Goal: Find specific page/section

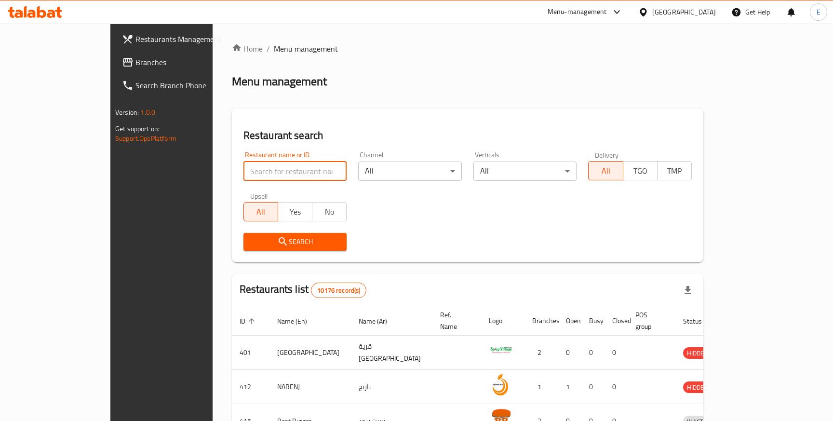
click at [257, 173] on input "search" at bounding box center [295, 170] width 104 height 19
paste input "1832"
type input "1832"
click button "Search" at bounding box center [295, 242] width 104 height 18
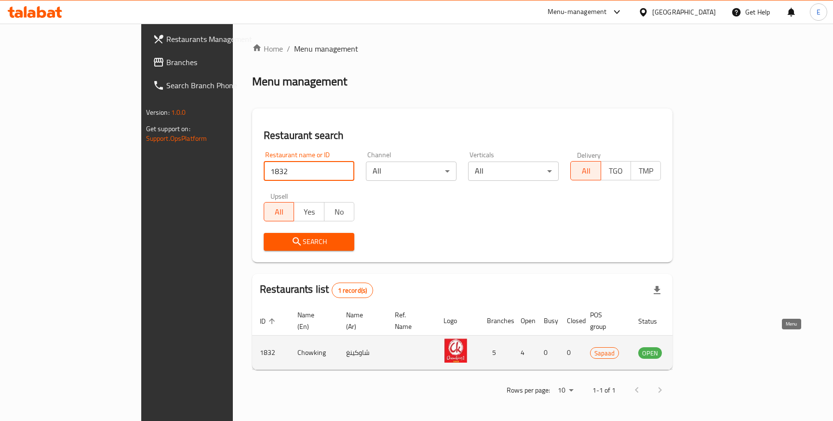
click at [700, 349] on icon "enhanced table" at bounding box center [694, 353] width 11 height 8
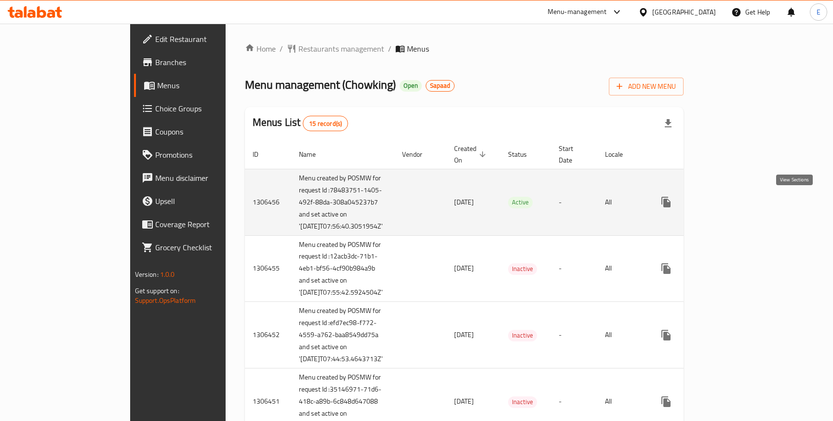
click at [740, 206] on icon "enhanced table" at bounding box center [735, 202] width 9 height 9
